Goal: Task Accomplishment & Management: Manage account settings

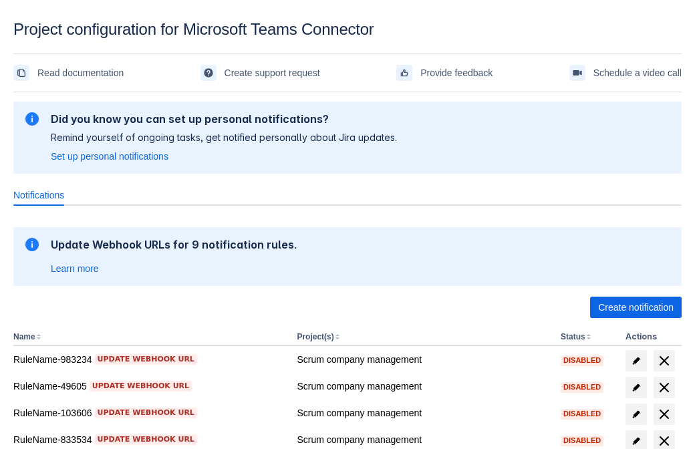
click at [635, 307] on span "Create notification" at bounding box center [635, 307] width 75 height 21
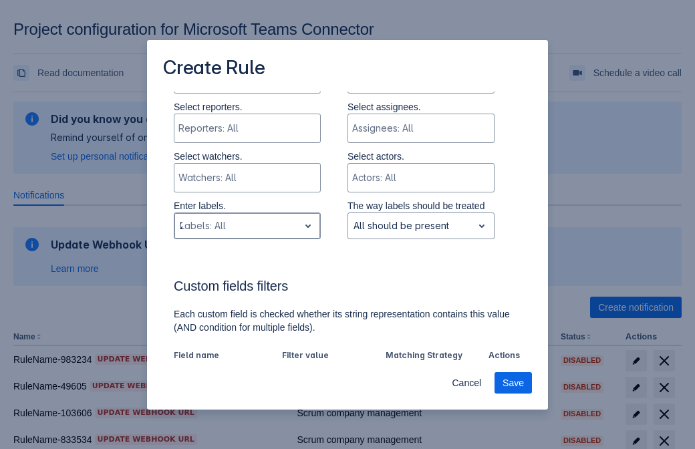
type input "254199_label"
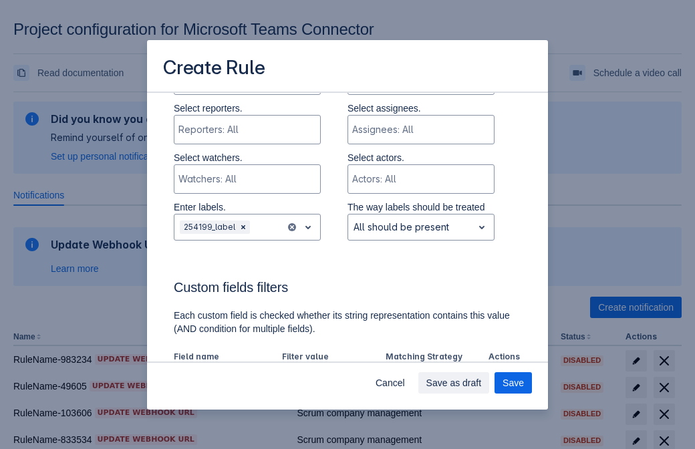
scroll to position [828, 0]
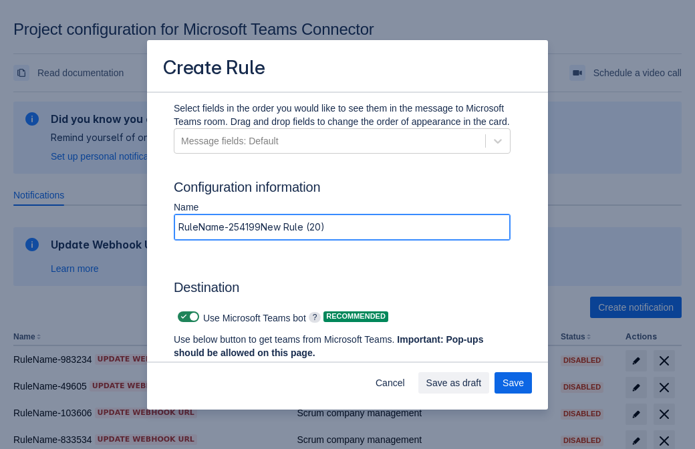
type input "RuleName-254199New Rule (20)"
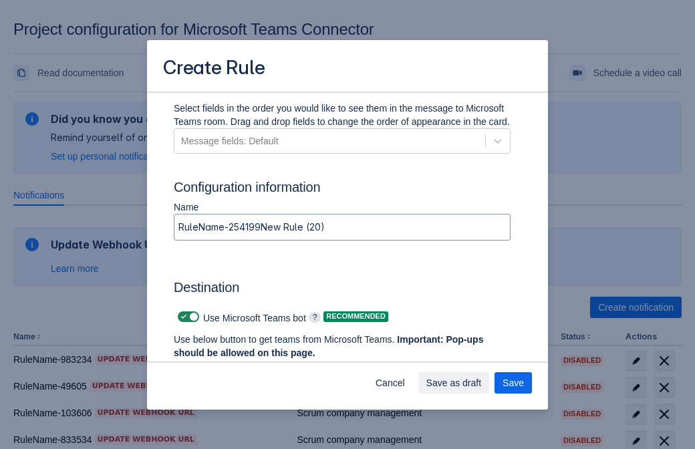
click at [182, 317] on span at bounding box center [183, 316] width 11 height 11
click at [182, 317] on input "checkbox" at bounding box center [182, 317] width 9 height 9
checkbox input "false"
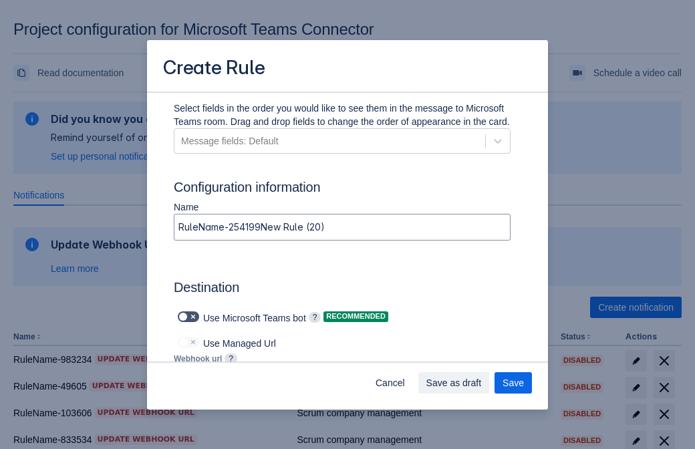
type input "[URL][DOMAIN_NAME][DATE]"
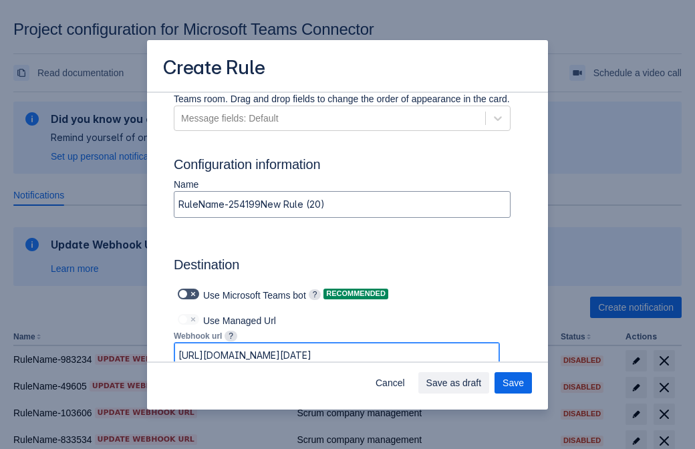
click at [482, 383] on span "Save as draft" at bounding box center [453, 382] width 55 height 21
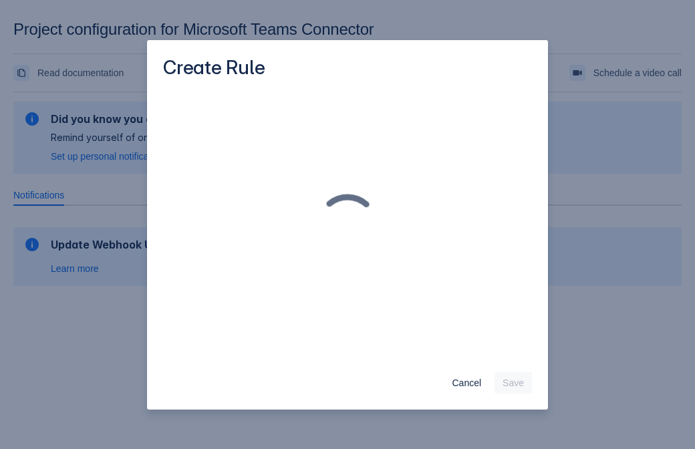
scroll to position [0, 0]
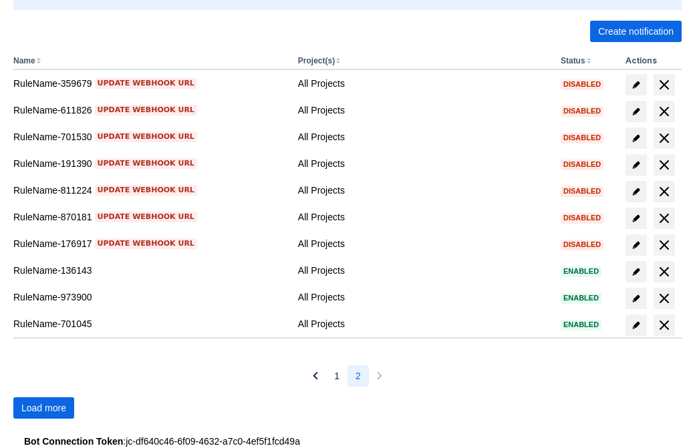
click at [43, 408] on span "Load more" at bounding box center [43, 407] width 45 height 21
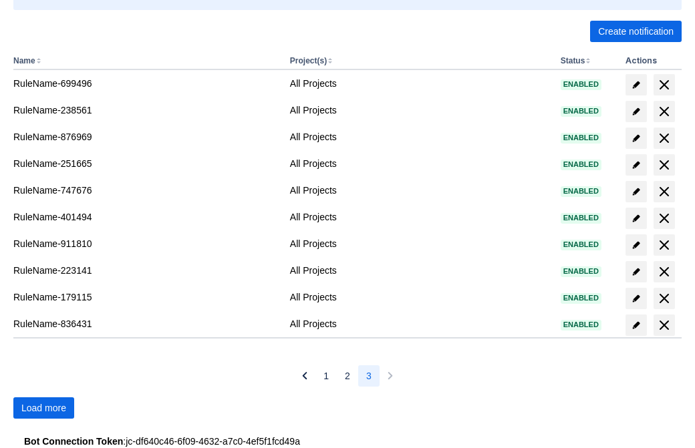
click at [43, 408] on span "Load more" at bounding box center [43, 407] width 45 height 21
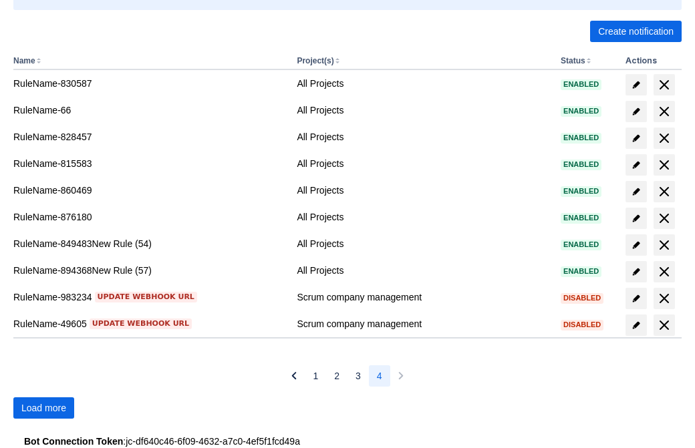
click at [43, 408] on span "Load more" at bounding box center [43, 407] width 45 height 21
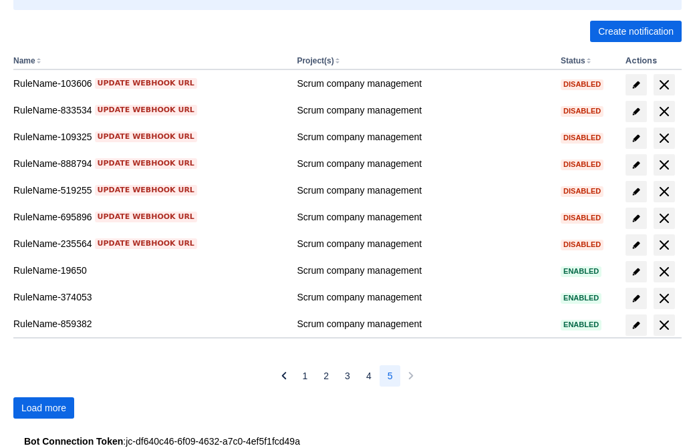
click at [43, 408] on span "Load more" at bounding box center [43, 407] width 45 height 21
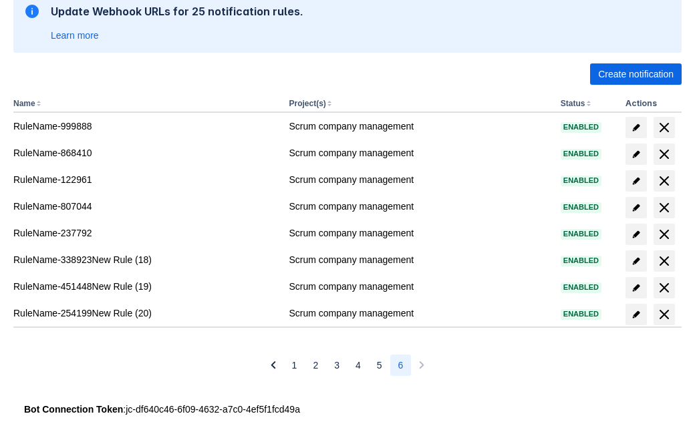
click at [663, 315] on span "delete" at bounding box center [664, 315] width 16 height 16
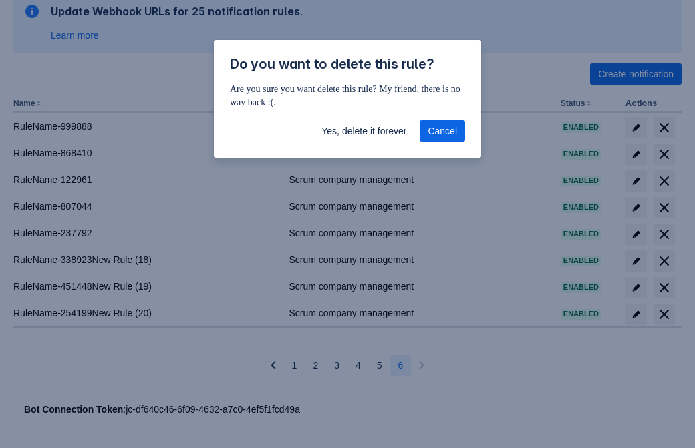
click at [363, 131] on span "Yes, delete it forever" at bounding box center [363, 130] width 85 height 21
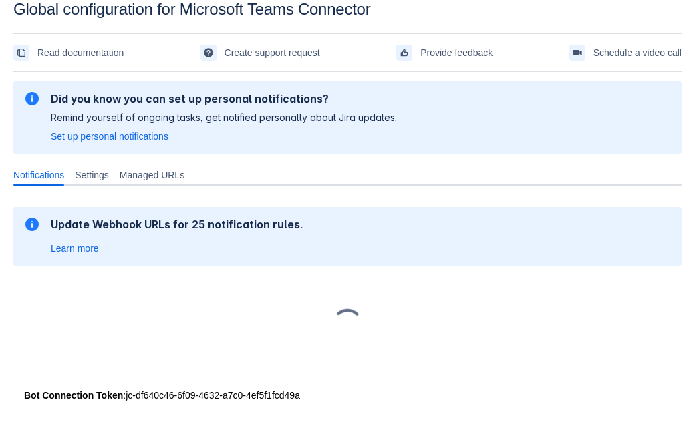
scroll to position [20, 0]
